Goal: Navigation & Orientation: Understand site structure

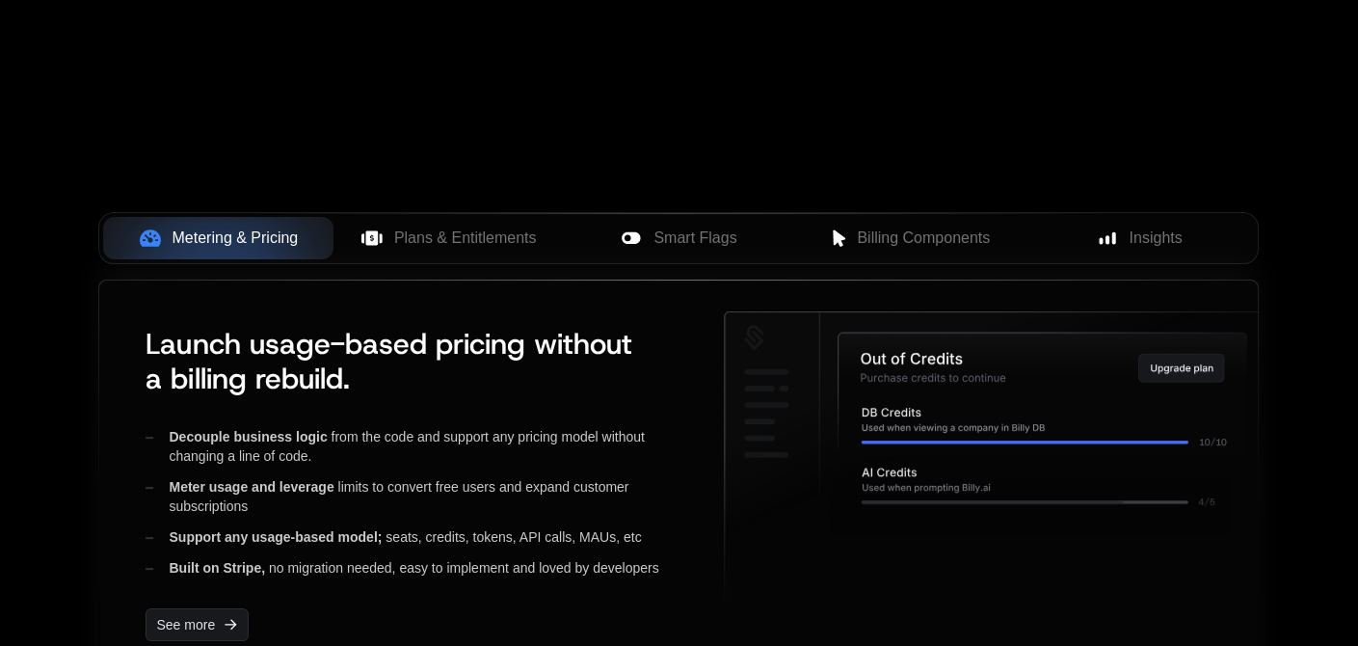
scroll to position [578, 0]
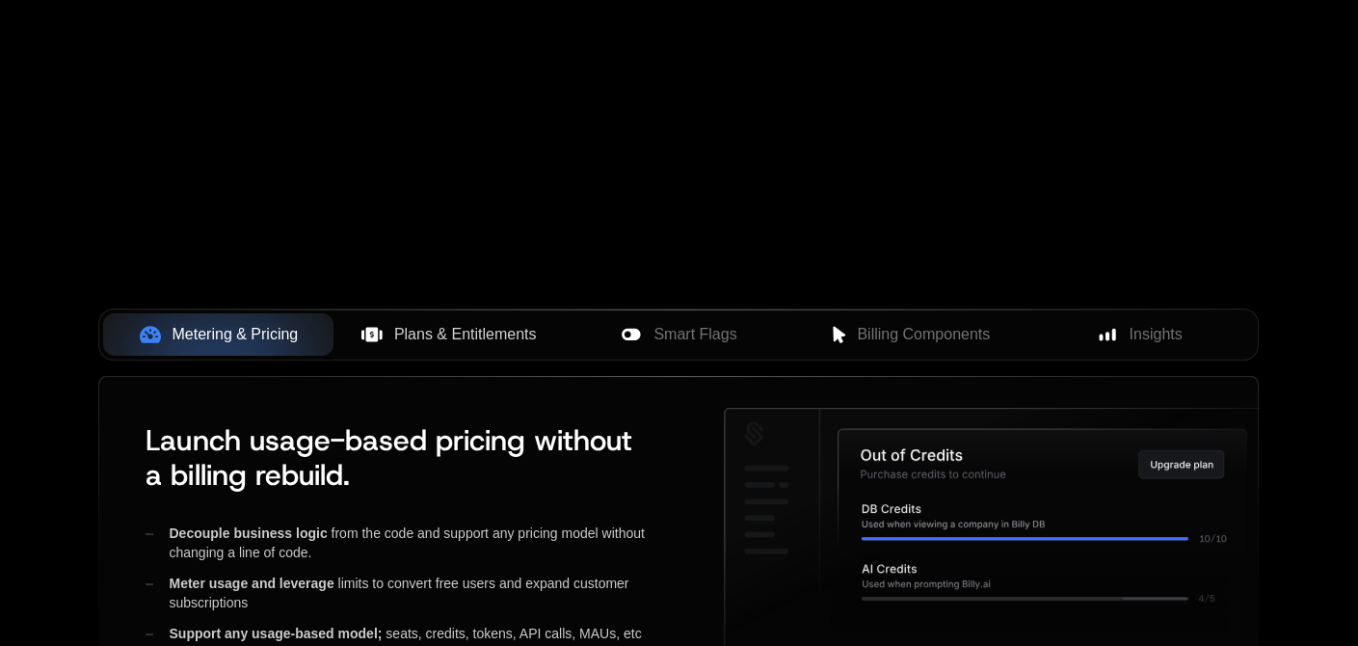
click at [520, 326] on span "Plans & Entitlements" at bounding box center [465, 334] width 143 height 23
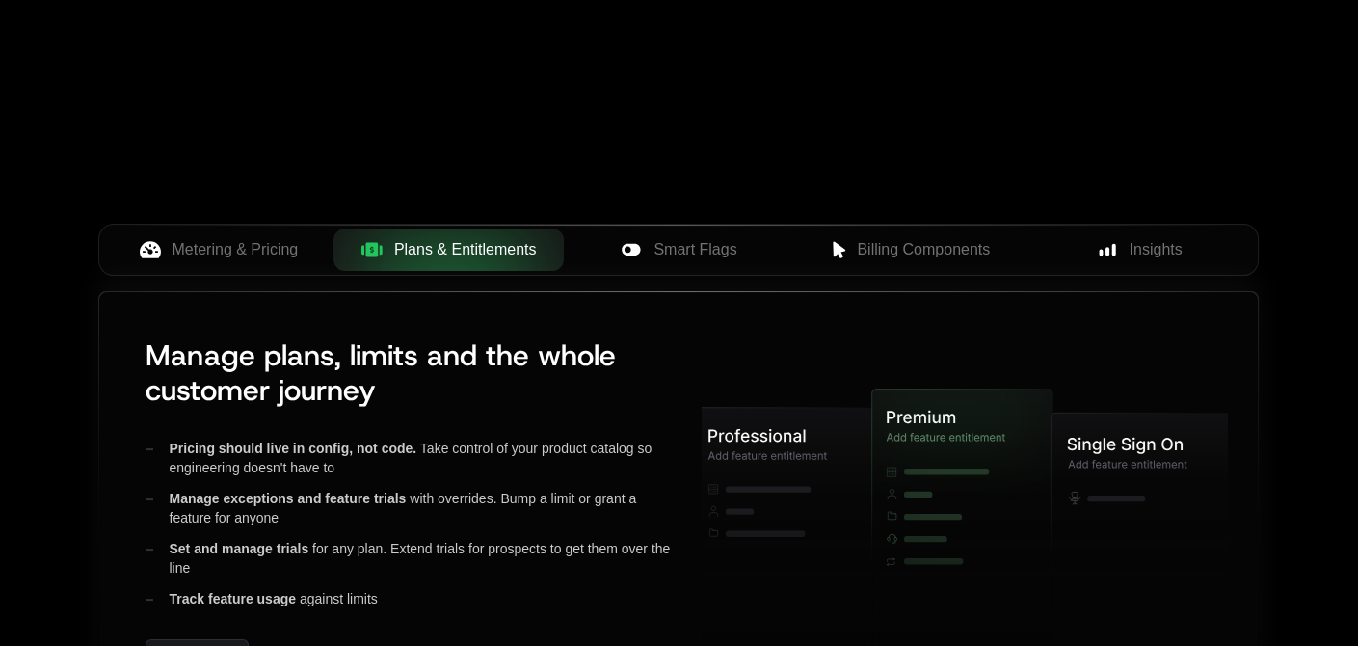
scroll to position [675, 0]
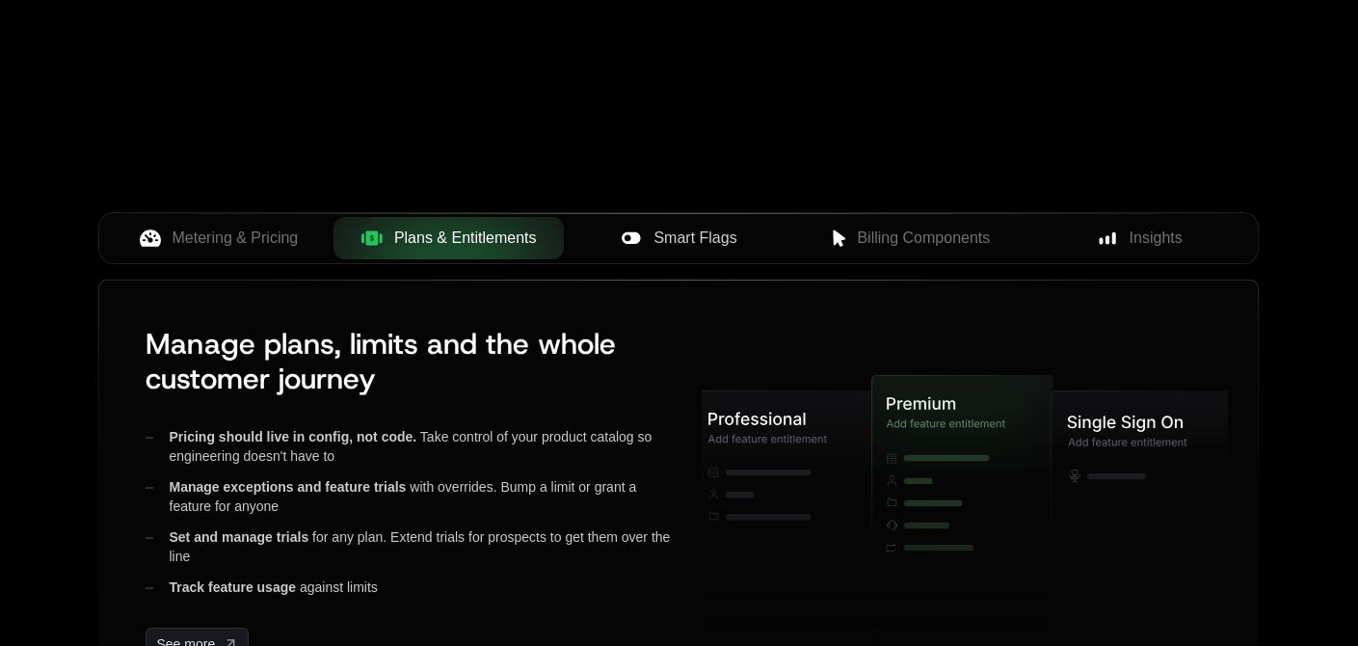
click at [651, 233] on div "Smart Flags" at bounding box center [678, 237] width 199 height 23
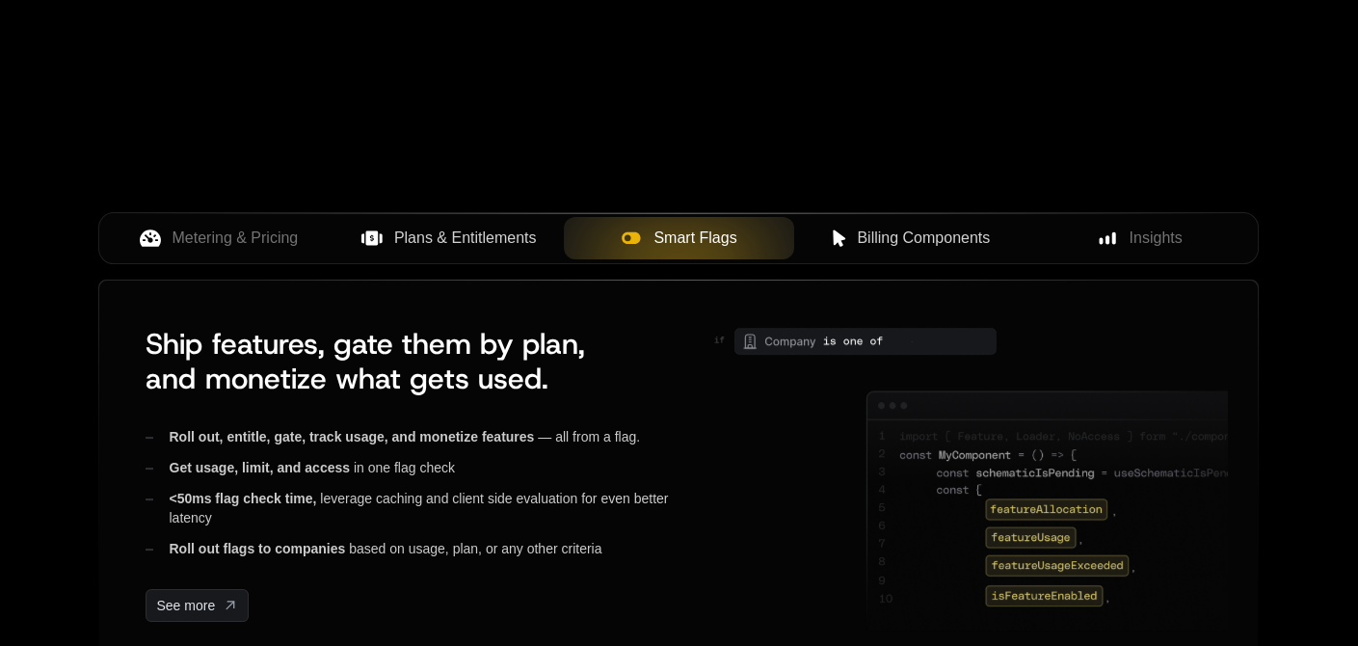
click at [814, 241] on div "Billing Components" at bounding box center [909, 237] width 199 height 23
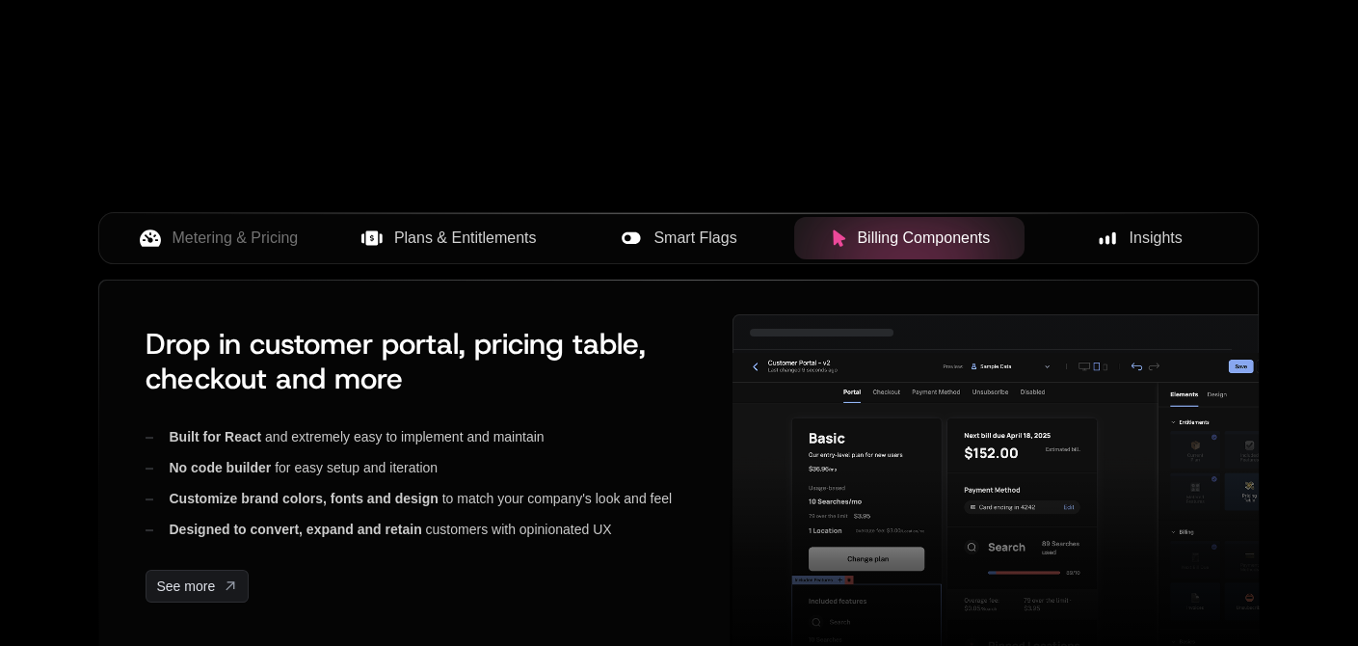
click at [1129, 238] on span "Insights" at bounding box center [1155, 237] width 53 height 23
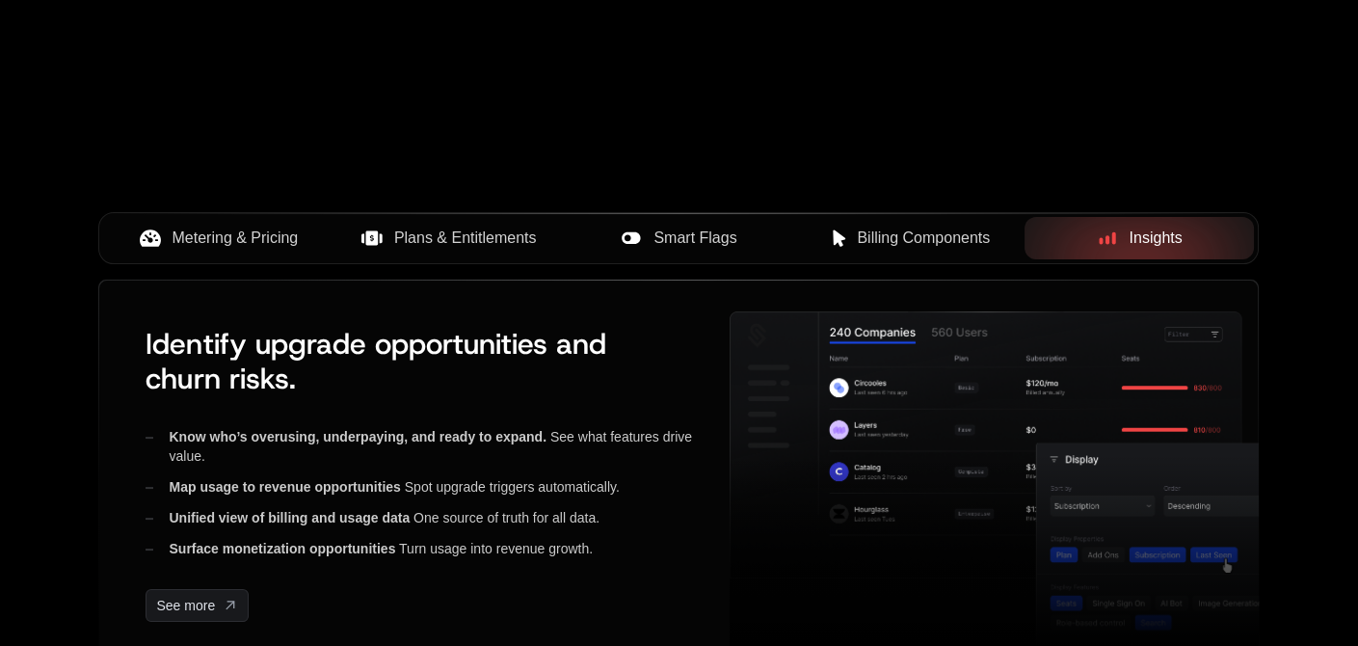
click at [236, 238] on span "Metering & Pricing" at bounding box center [236, 237] width 126 height 23
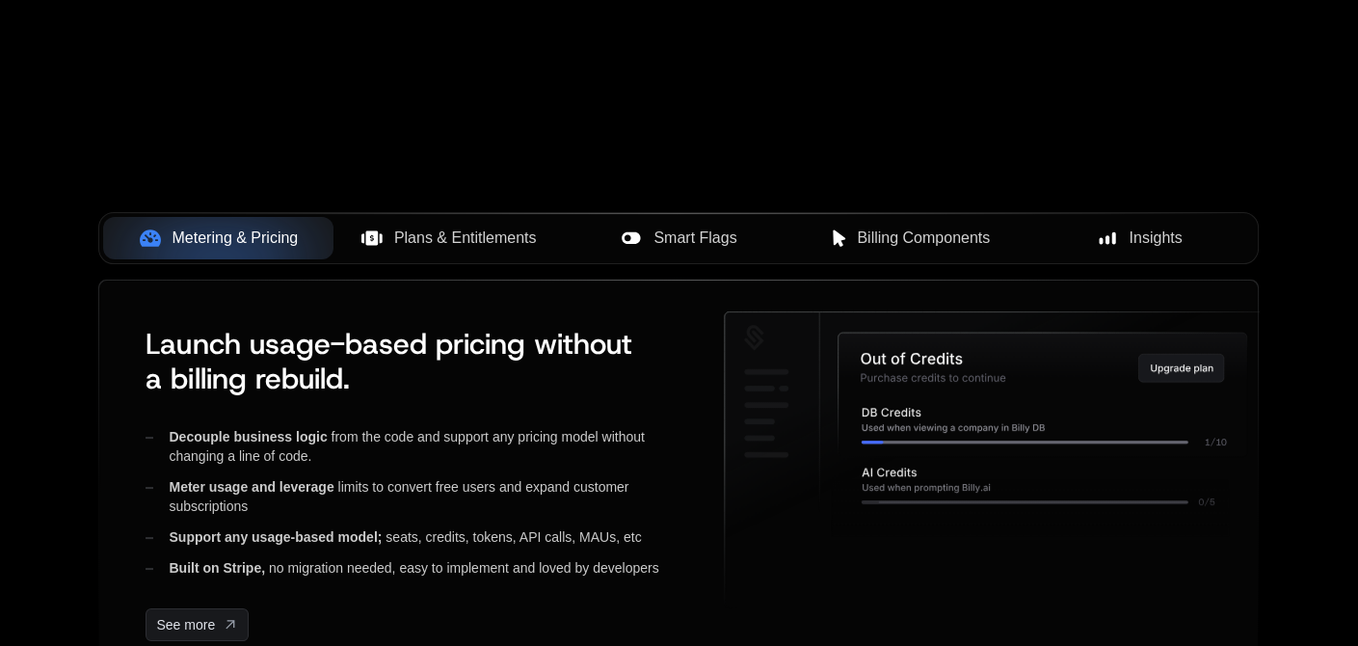
click at [438, 232] on span "Plans & Entitlements" at bounding box center [465, 237] width 143 height 23
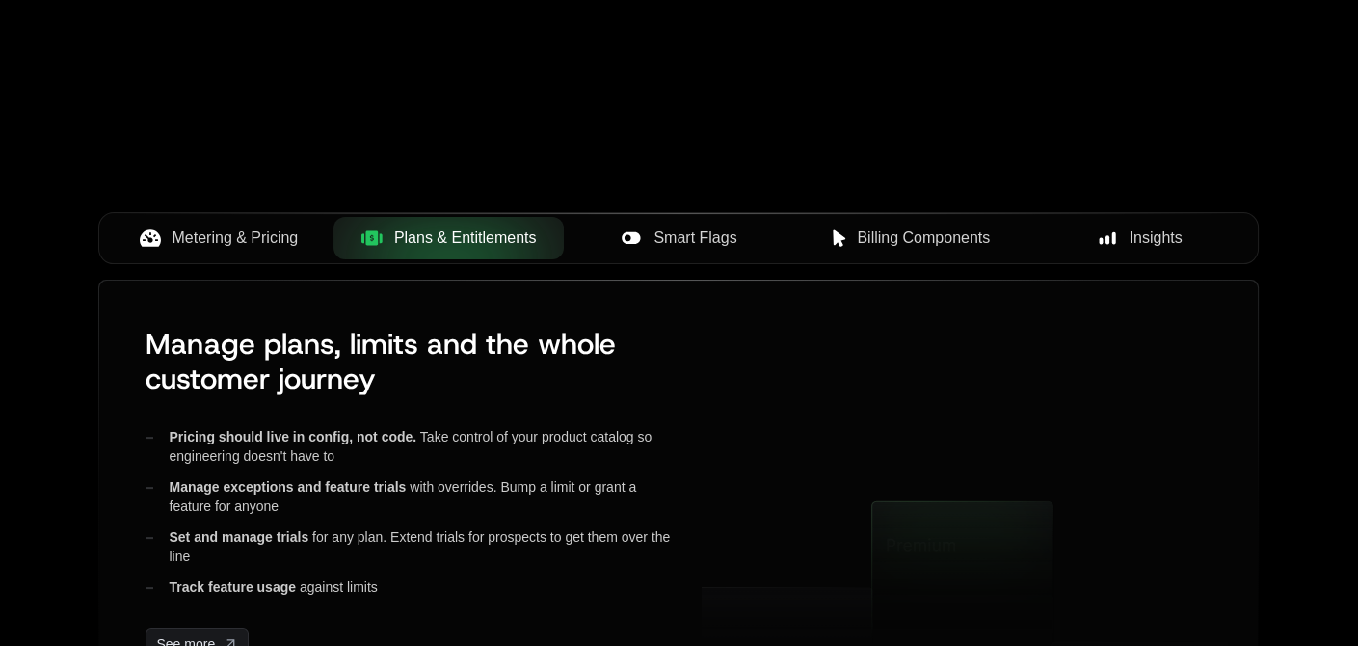
click at [662, 247] on span "Smart Flags" at bounding box center [694, 237] width 83 height 23
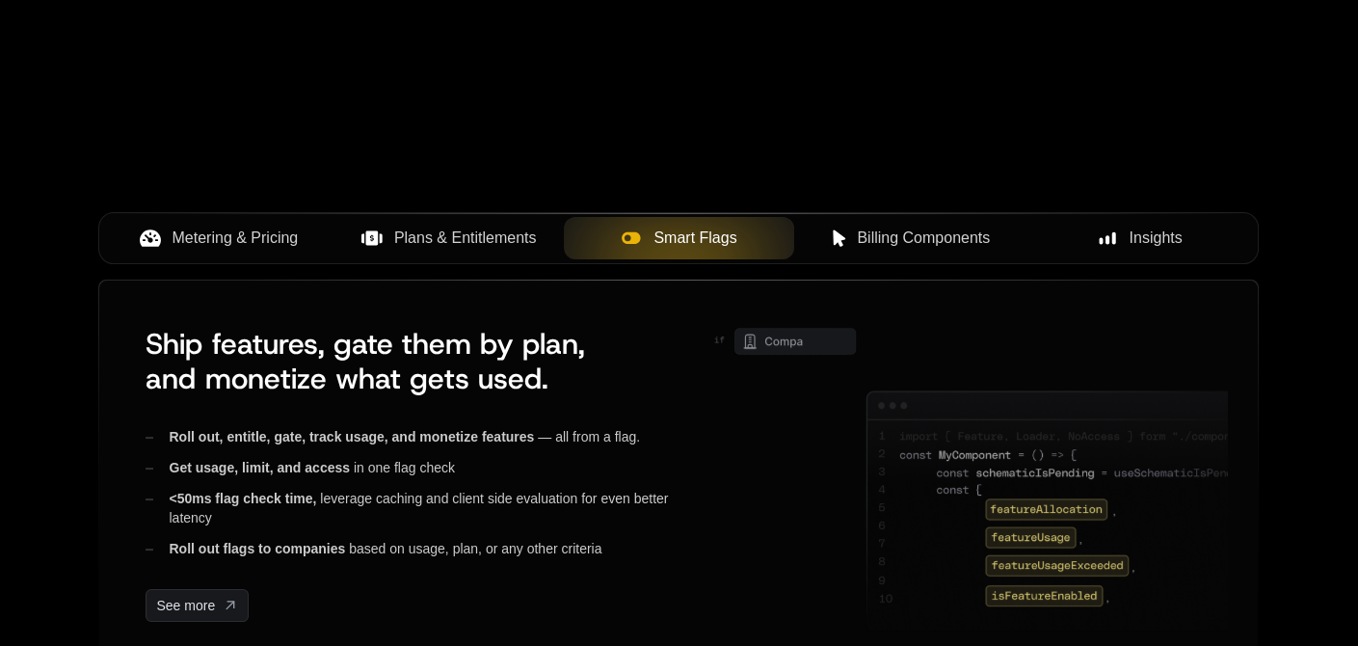
click at [862, 241] on span "Billing Components" at bounding box center [923, 237] width 133 height 23
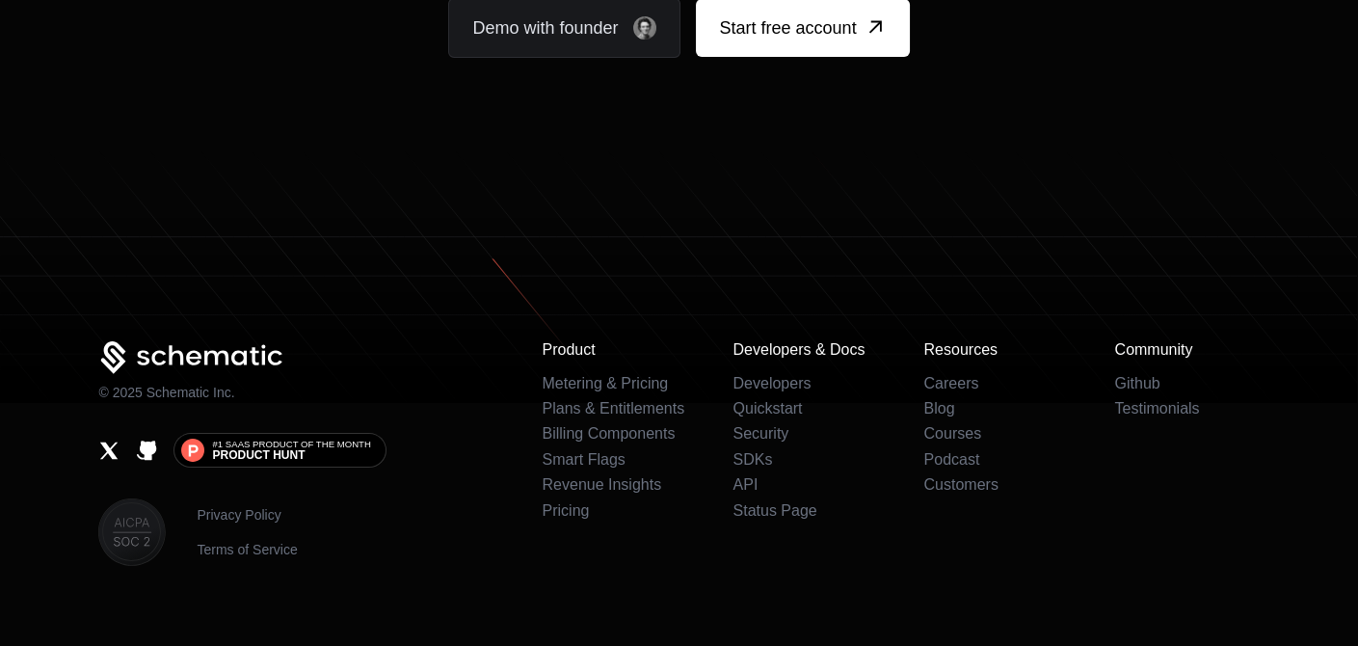
scroll to position [12145, 0]
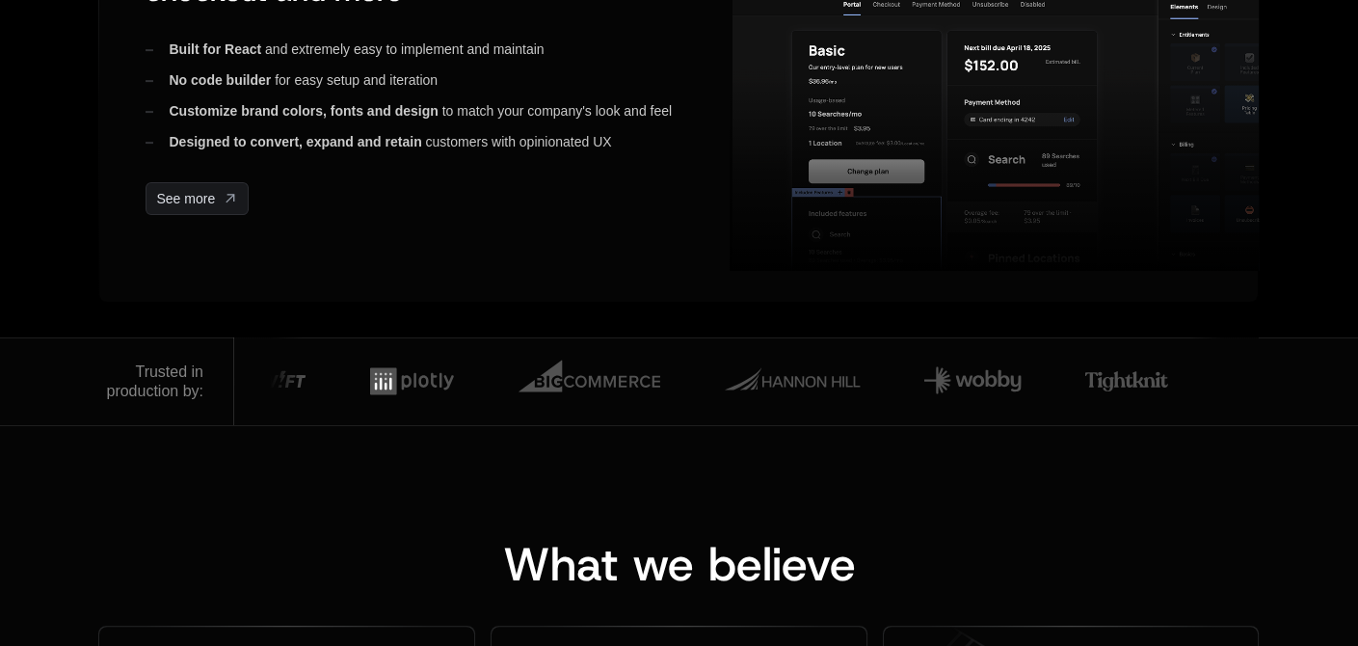
scroll to position [1447, 0]
